Goal: Task Accomplishment & Management: Use online tool/utility

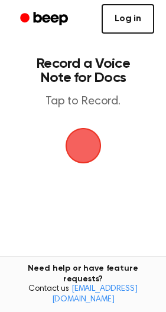
click at [113, 20] on link "Log in" at bounding box center [128, 19] width 53 height 30
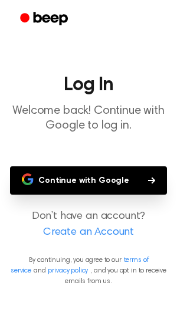
click at [86, 188] on button "Continue with Google" at bounding box center [88, 181] width 157 height 28
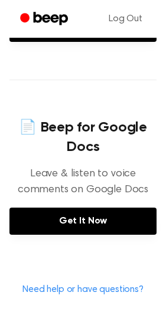
scroll to position [481, 0]
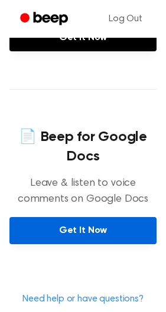
click at [105, 233] on link "Get It Now" at bounding box center [82, 230] width 147 height 27
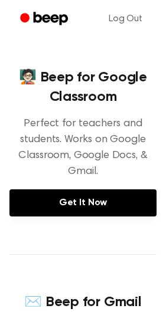
scroll to position [0, 0]
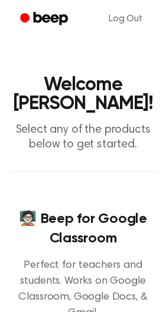
click at [60, 96] on h1 "Welcome Елизавета Резун!" at bounding box center [82, 95] width 147 height 38
click at [40, 25] on icon "Beep" at bounding box center [45, 18] width 50 height 17
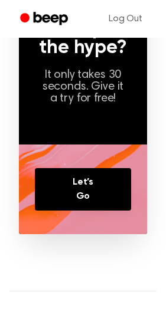
scroll to position [820, 0]
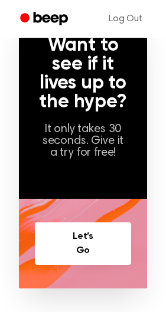
click at [101, 241] on link "Let’s Go" at bounding box center [83, 244] width 96 height 43
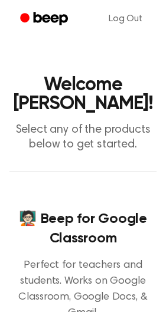
click at [32, 20] on icon "Beep" at bounding box center [45, 18] width 50 height 17
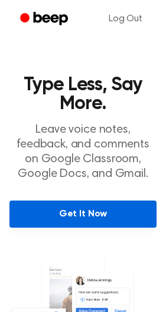
click at [66, 224] on link "Get It Now" at bounding box center [82, 214] width 147 height 27
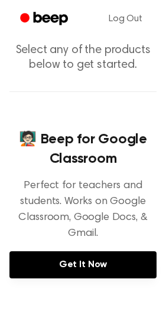
scroll to position [79, 0]
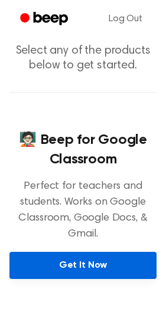
click at [62, 253] on link "Get It Now" at bounding box center [82, 265] width 147 height 27
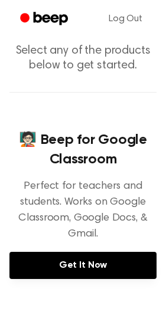
click at [52, 15] on icon "Beep" at bounding box center [51, 18] width 34 height 13
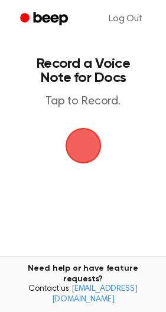
click at [79, 136] on span "button" at bounding box center [82, 145] width 45 height 45
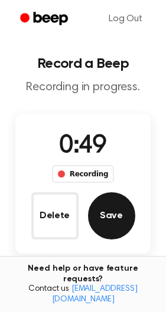
click at [111, 220] on button "Save" at bounding box center [111, 216] width 47 height 47
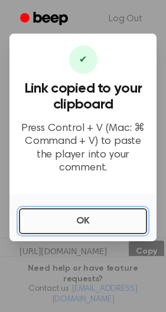
click at [107, 221] on button "OK" at bounding box center [83, 221] width 128 height 26
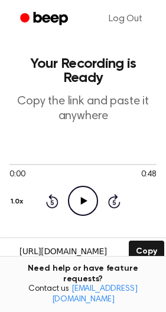
click at [83, 197] on icon "Play Audio" at bounding box center [83, 201] width 30 height 30
click at [39, 165] on div at bounding box center [82, 163] width 147 height 9
click at [87, 165] on div at bounding box center [82, 163] width 147 height 9
click at [80, 204] on icon at bounding box center [82, 201] width 5 height 8
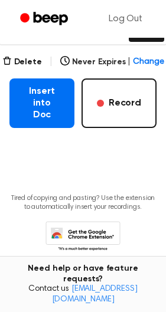
scroll to position [110, 0]
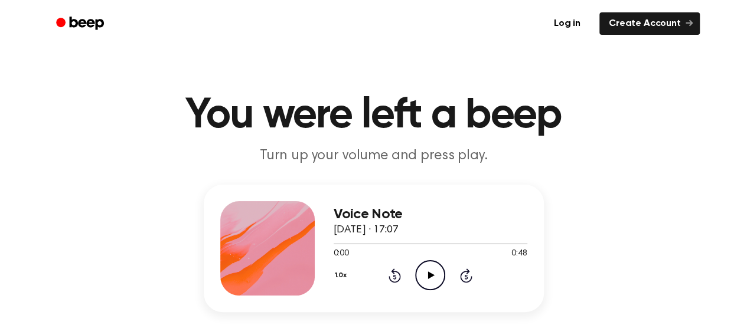
click at [430, 276] on icon at bounding box center [431, 276] width 6 height 8
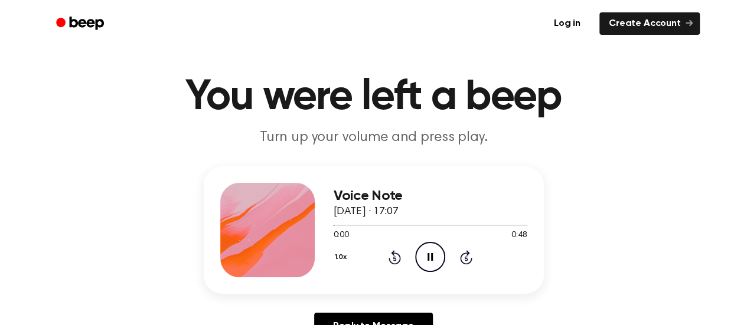
scroll to position [19, 0]
click at [428, 229] on div at bounding box center [431, 224] width 194 height 9
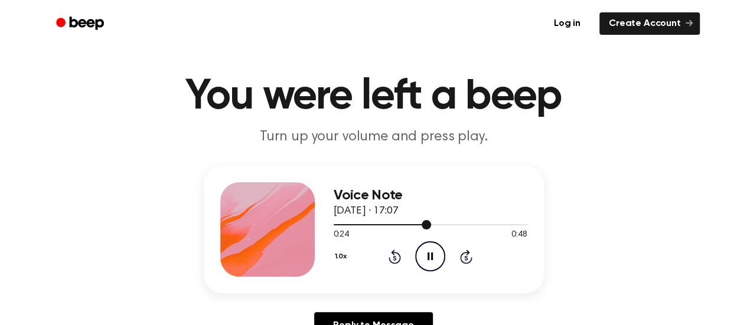
click at [514, 225] on div at bounding box center [431, 224] width 194 height 1
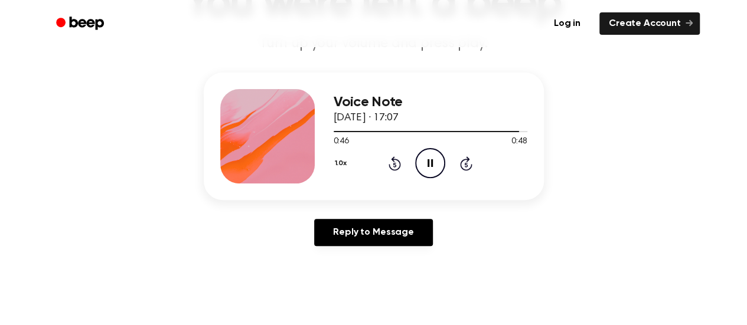
scroll to position [67, 0]
